Goal: Task Accomplishment & Management: Manage account settings

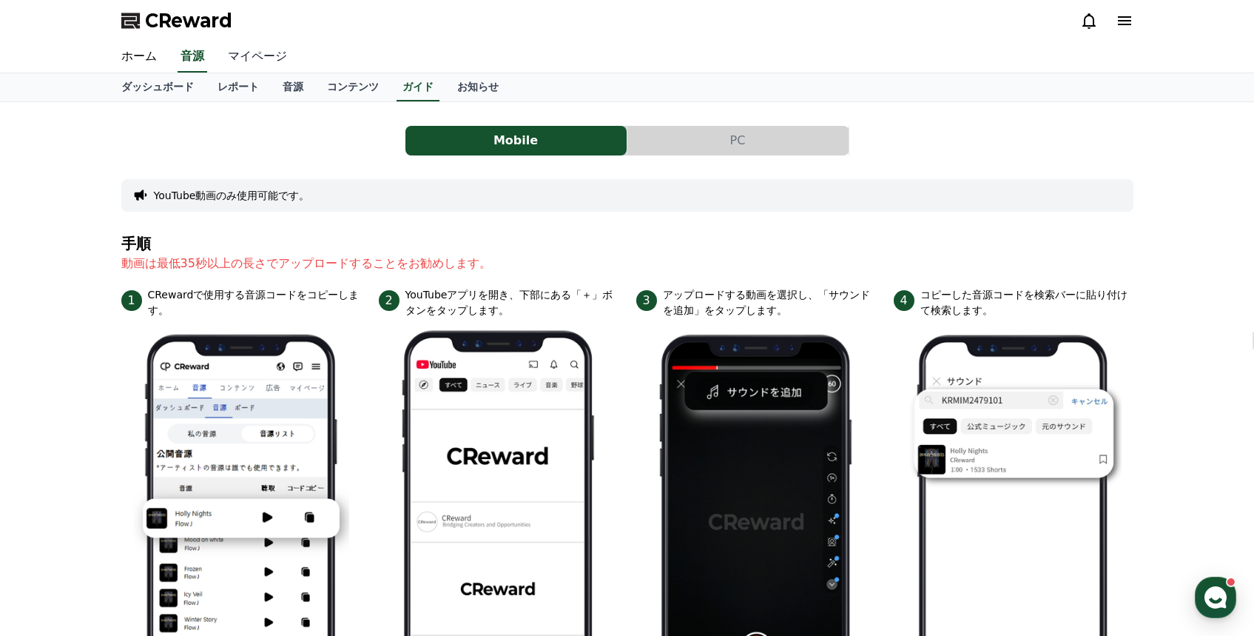
click at [259, 63] on link "マイページ" at bounding box center [257, 56] width 83 height 31
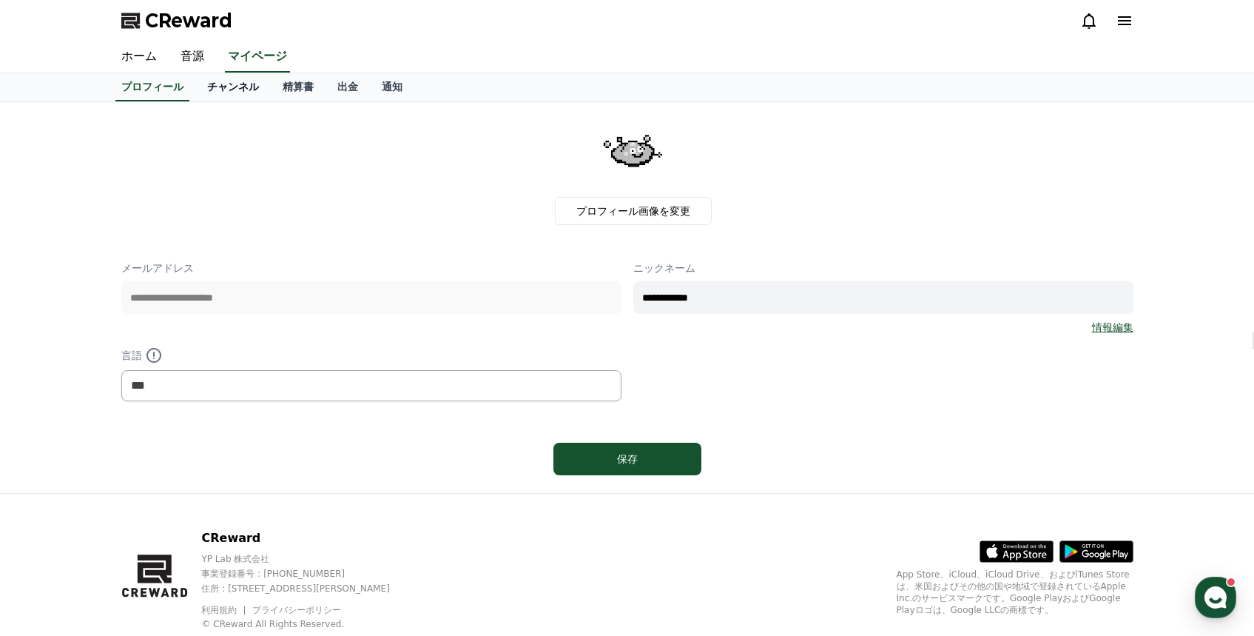
click at [243, 92] on link "チャンネル" at bounding box center [232, 87] width 75 height 28
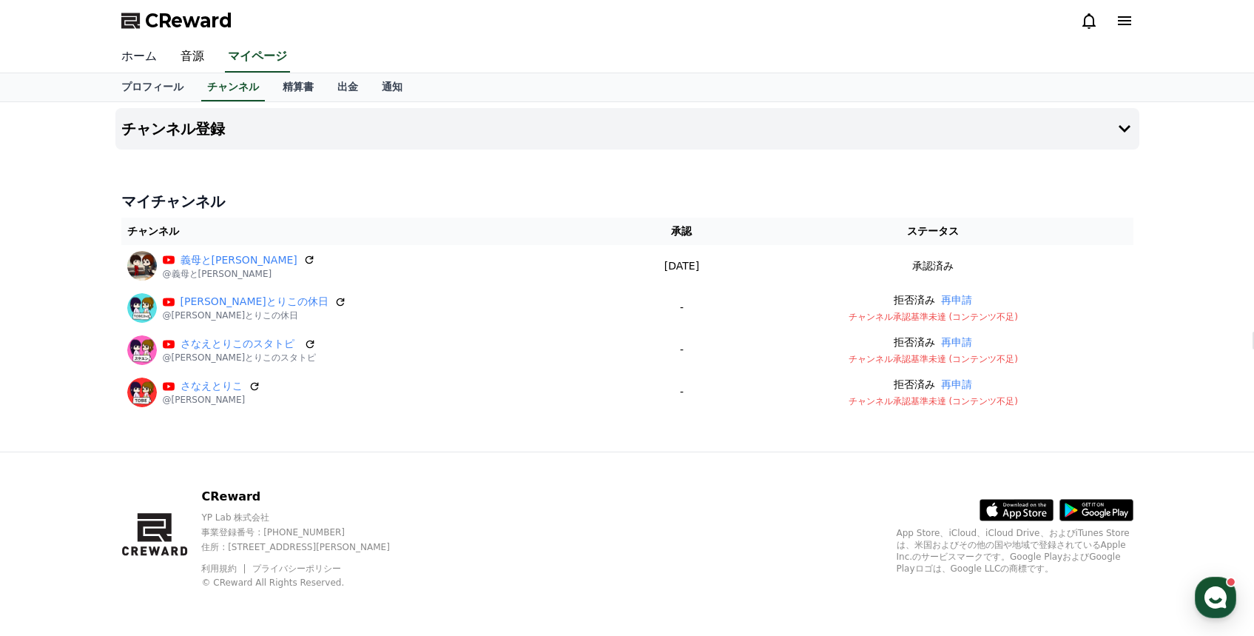
click at [152, 53] on link "ホーム" at bounding box center [139, 56] width 59 height 31
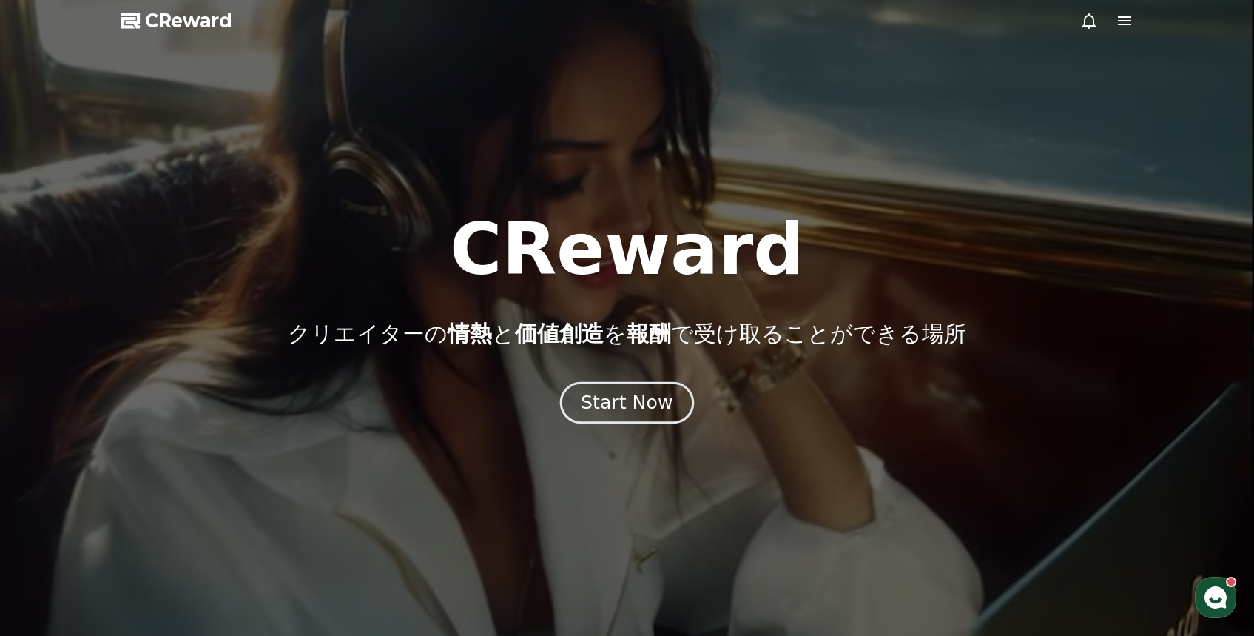
click at [653, 411] on div "Start Now" at bounding box center [627, 402] width 92 height 25
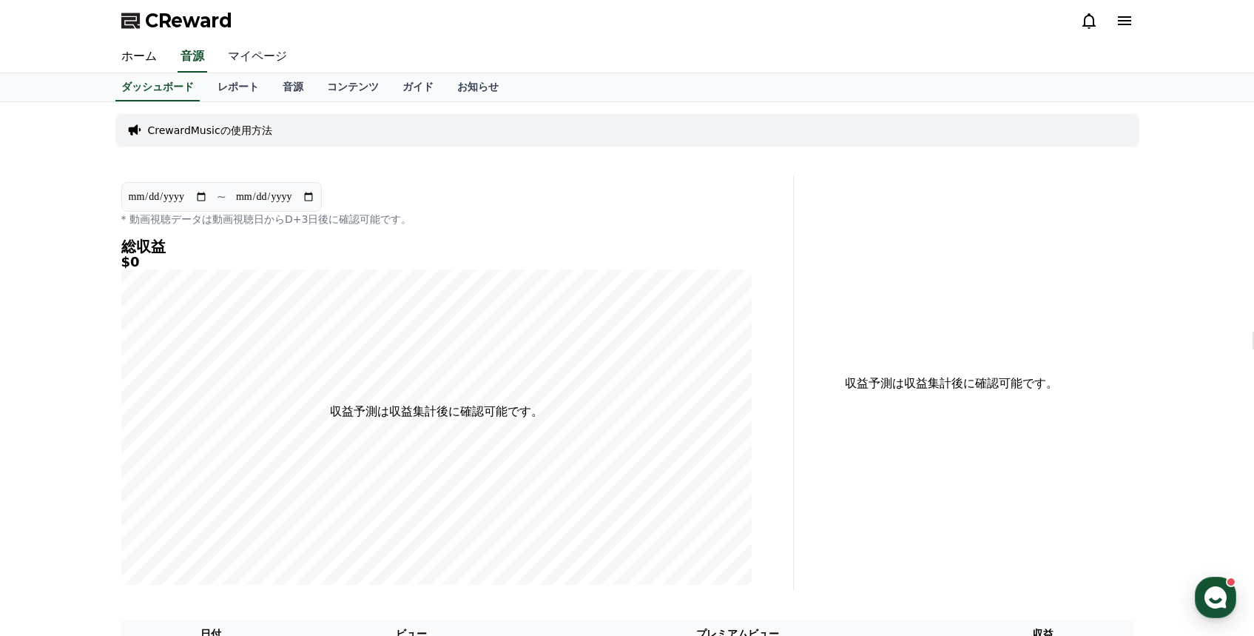
click at [273, 62] on link "マイページ" at bounding box center [257, 56] width 83 height 31
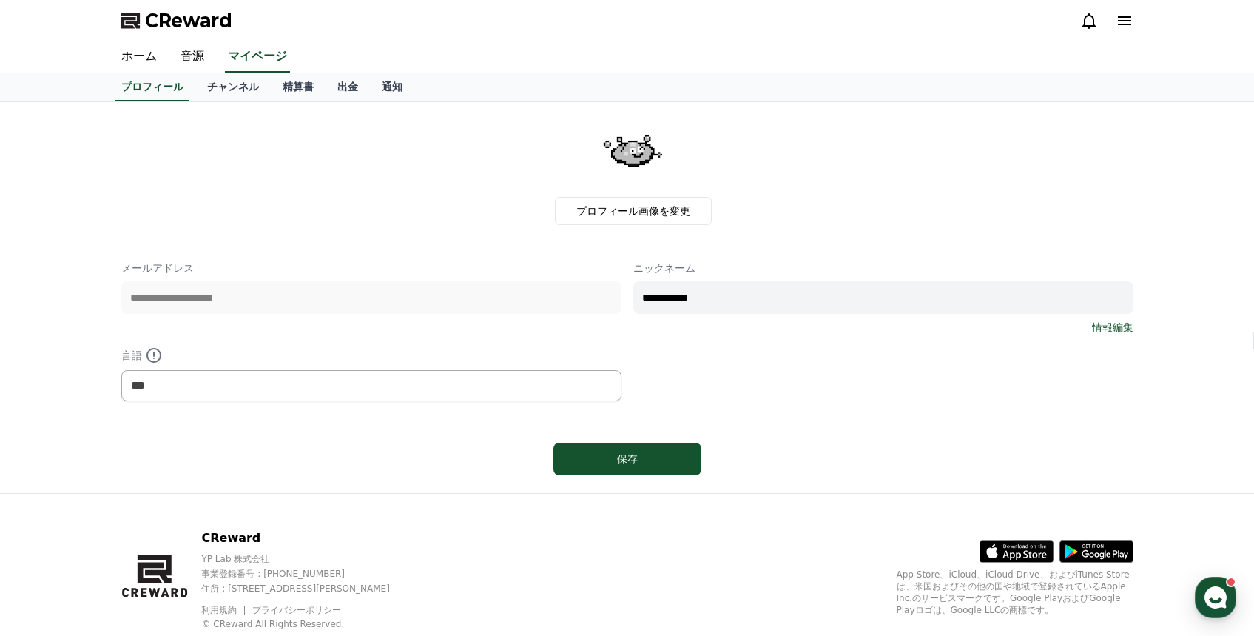
click at [1116, 18] on icon at bounding box center [1125, 21] width 18 height 18
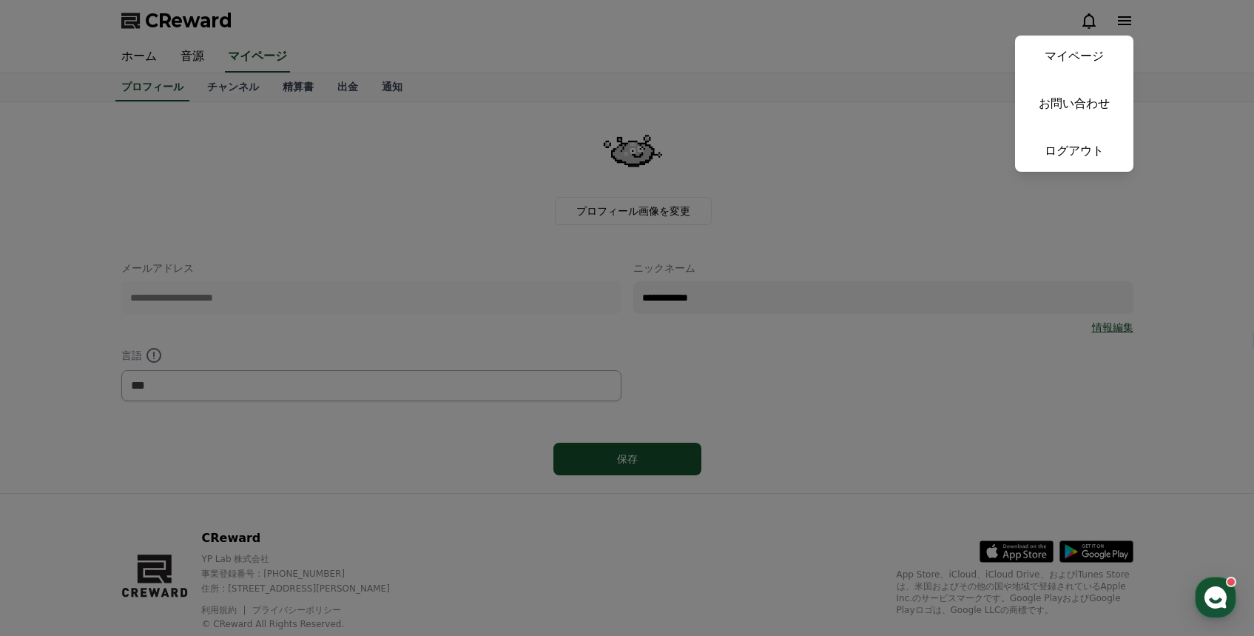
click at [949, 44] on button "close" at bounding box center [627, 318] width 1254 height 636
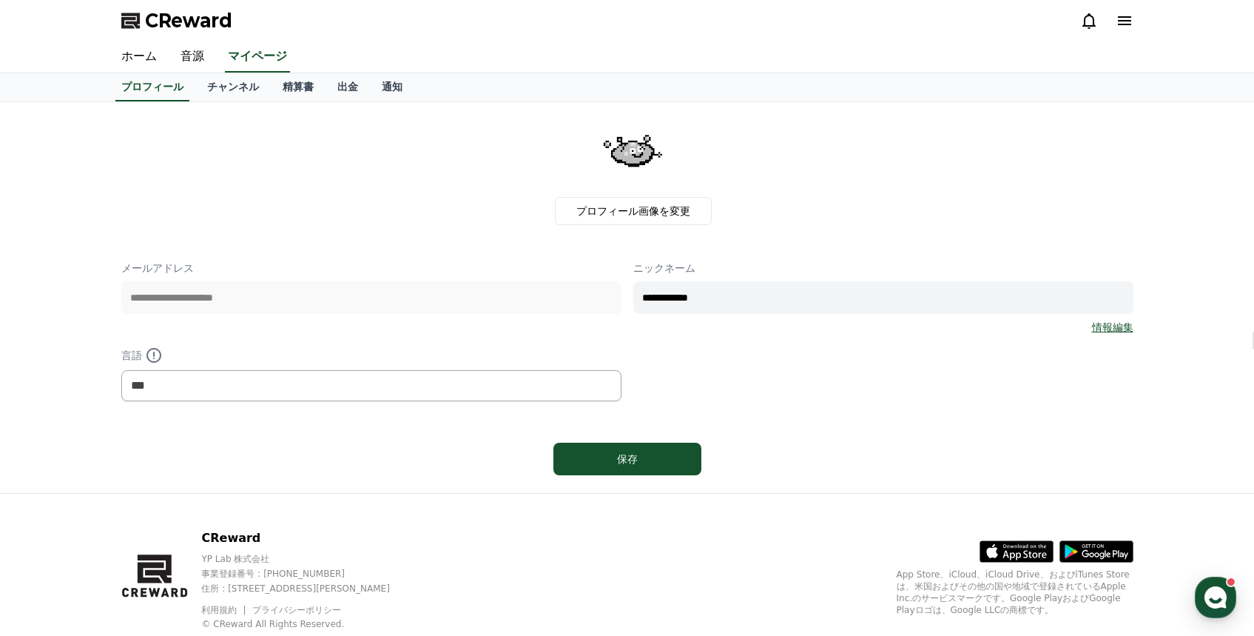
click at [1107, 25] on div at bounding box center [1106, 21] width 53 height 18
click at [1100, 21] on div at bounding box center [1106, 21] width 53 height 18
click at [201, 58] on link "音源" at bounding box center [192, 56] width 47 height 31
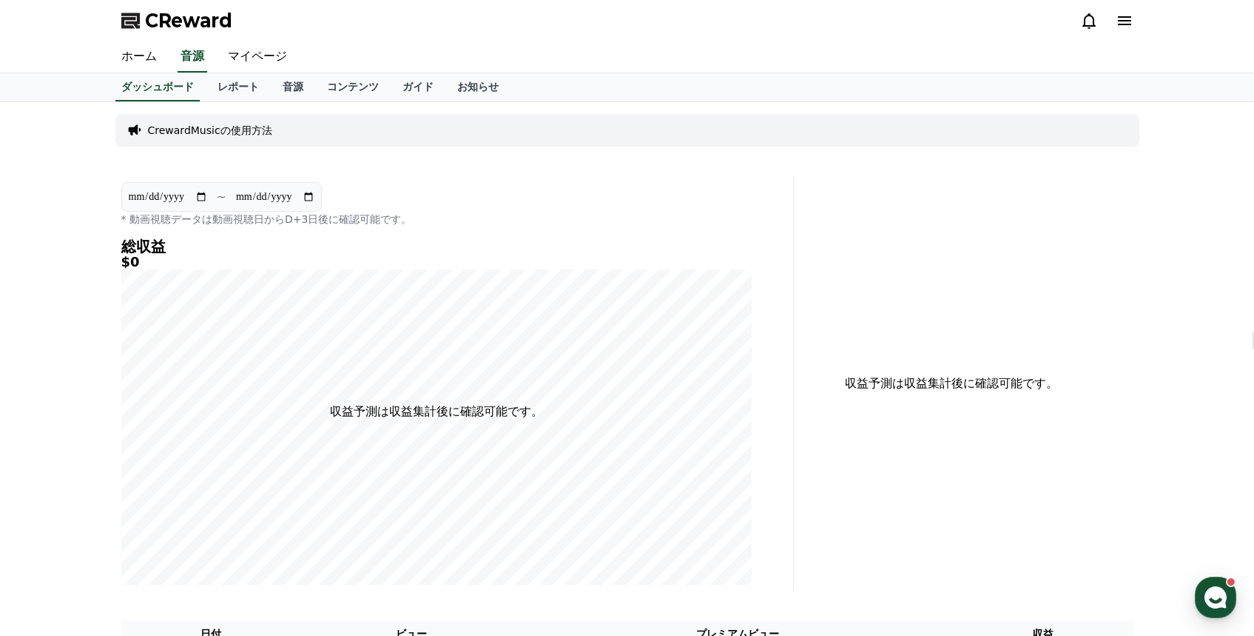
click at [269, 135] on div "CrewardMusicの使用方法" at bounding box center [627, 130] width 1024 height 33
click at [243, 131] on p "CrewardMusicの使用方法" at bounding box center [210, 130] width 124 height 15
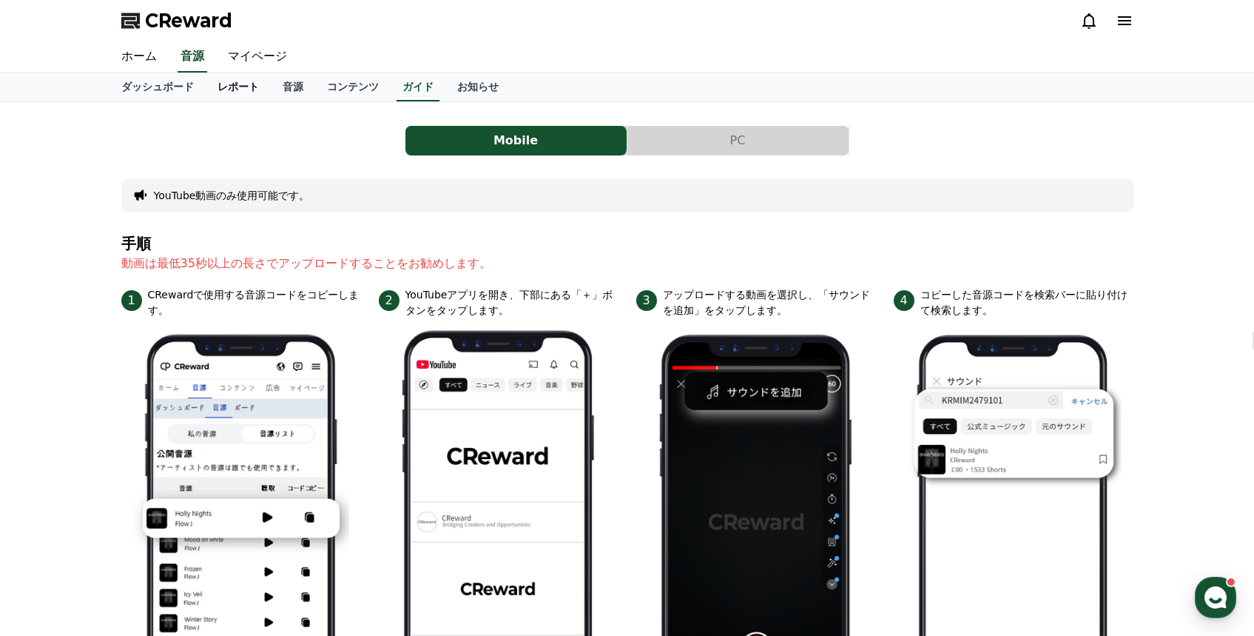
click at [252, 92] on link "レポート" at bounding box center [238, 87] width 65 height 28
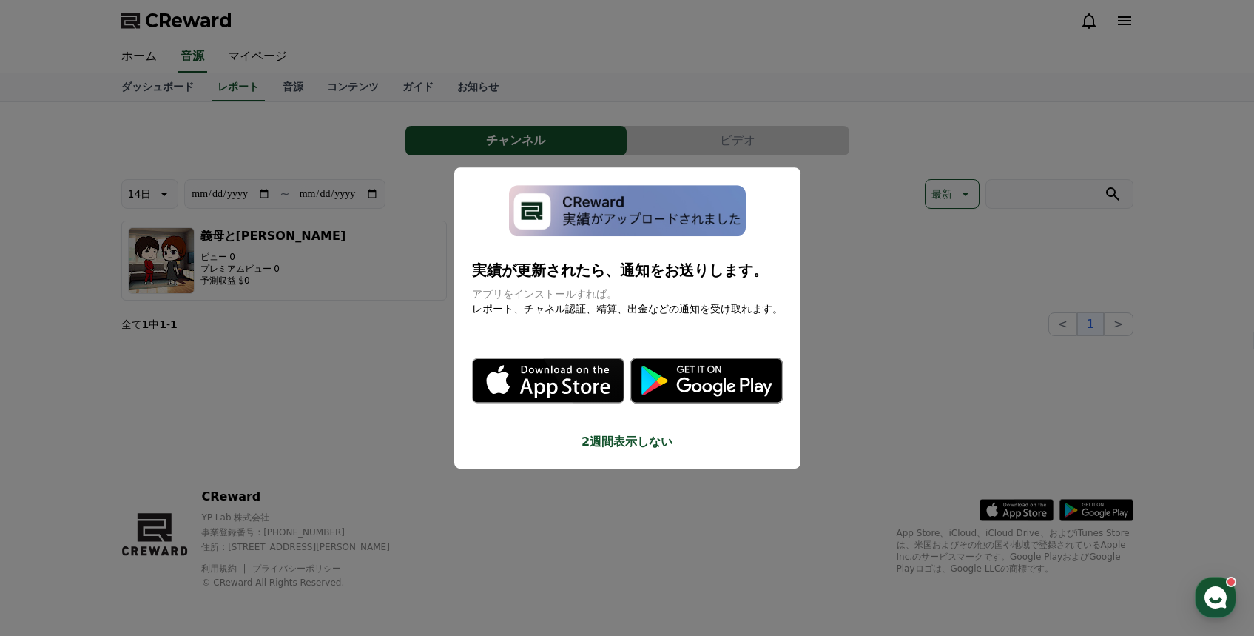
click at [331, 135] on button "close modal" at bounding box center [627, 318] width 1254 height 636
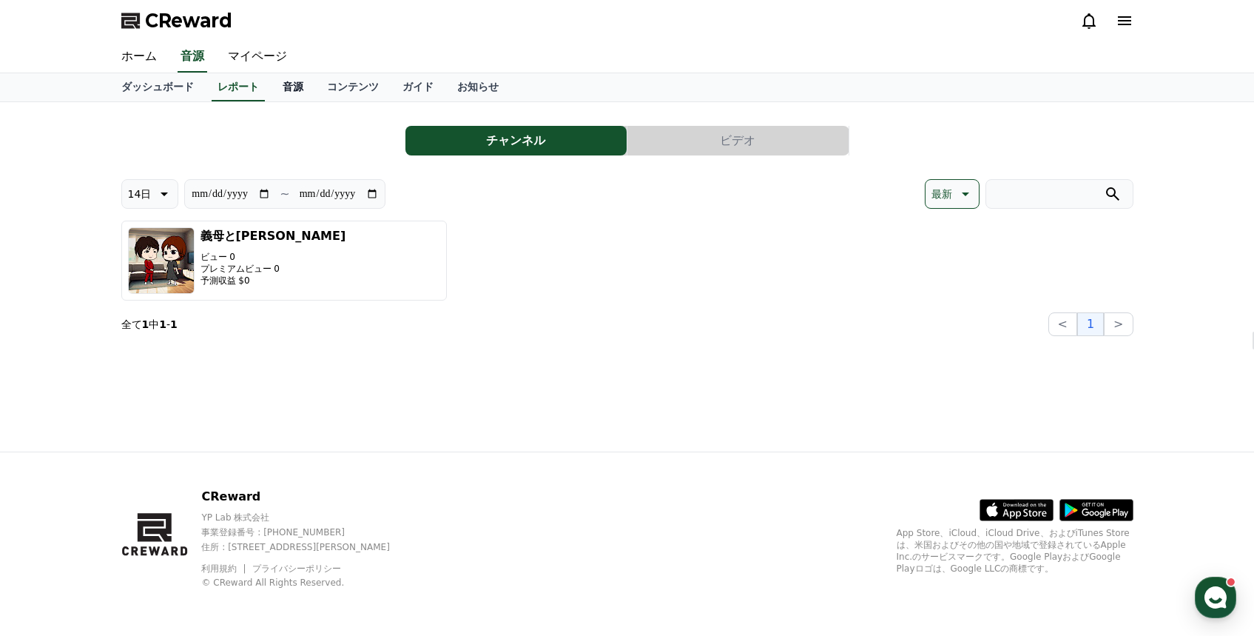
click at [291, 95] on link "音源" at bounding box center [293, 87] width 44 height 28
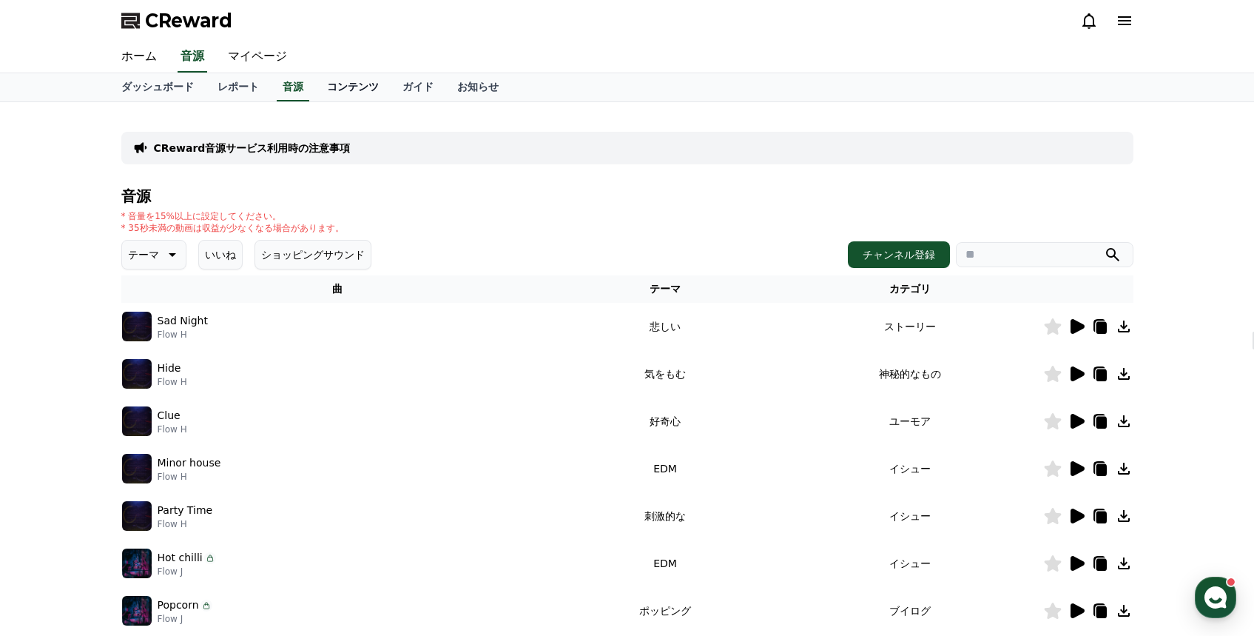
click at [351, 92] on link "コンテンツ" at bounding box center [352, 87] width 75 height 28
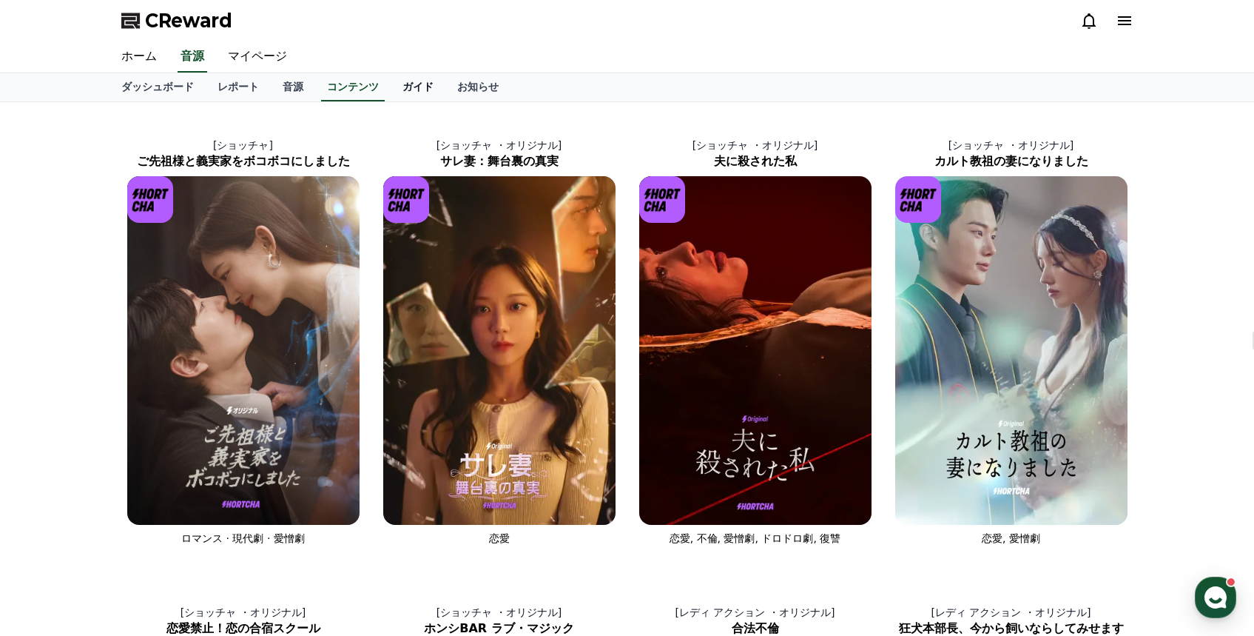
click at [416, 90] on link "ガイド" at bounding box center [418, 87] width 55 height 28
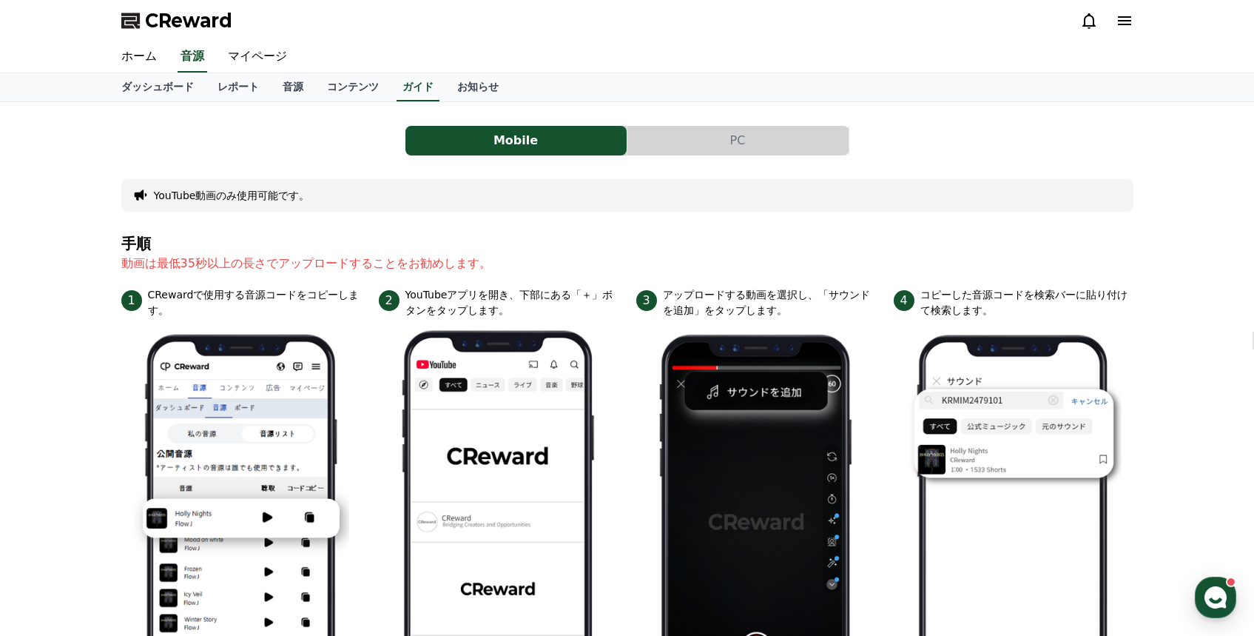
click at [704, 151] on button "PC" at bounding box center [737, 141] width 221 height 30
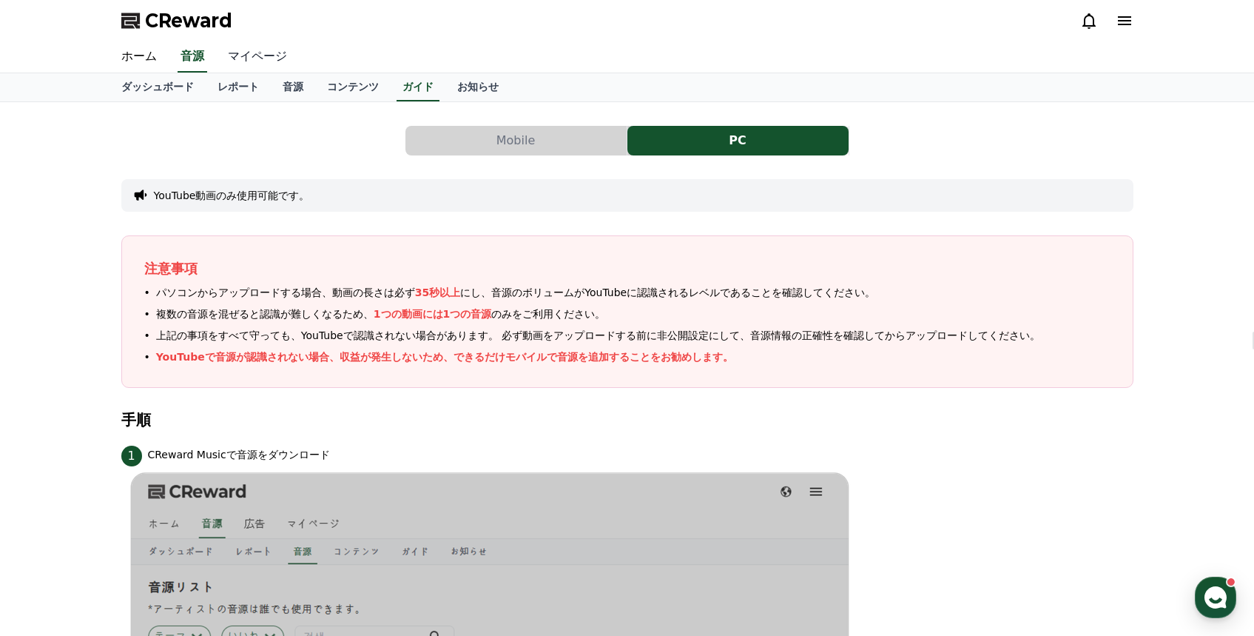
click at [260, 56] on link "マイページ" at bounding box center [257, 56] width 83 height 31
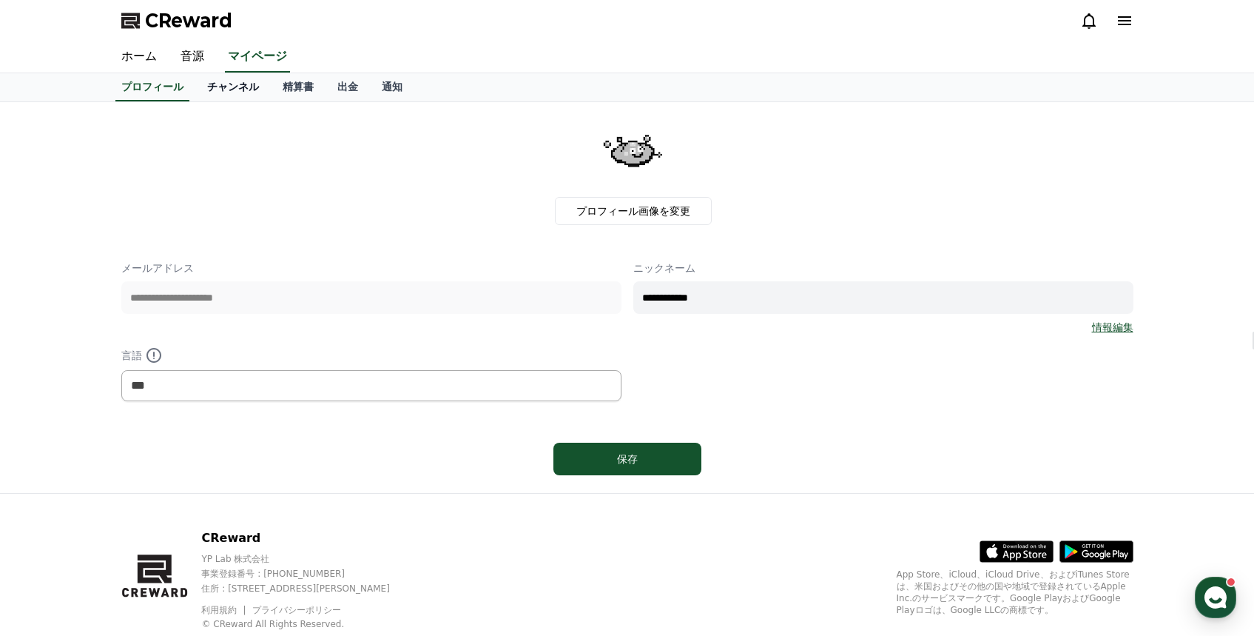
click at [237, 86] on link "チャンネル" at bounding box center [232, 87] width 75 height 28
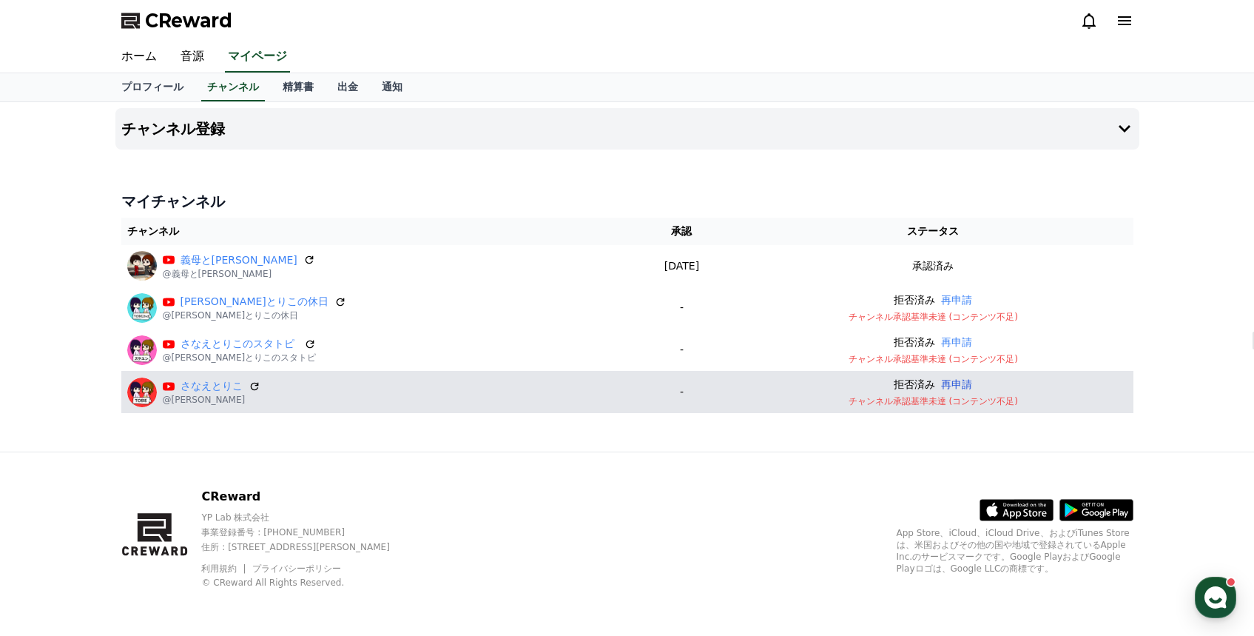
click at [960, 383] on button "再申請" at bounding box center [956, 385] width 31 height 16
